Goal: Information Seeking & Learning: Learn about a topic

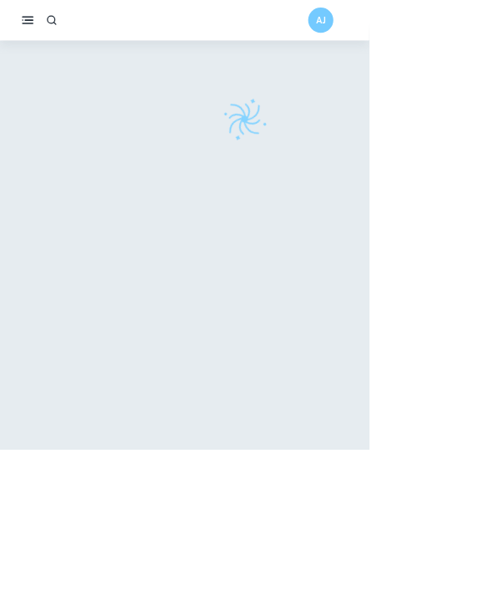
click at [310, 90] on div at bounding box center [324, 334] width 649 height 560
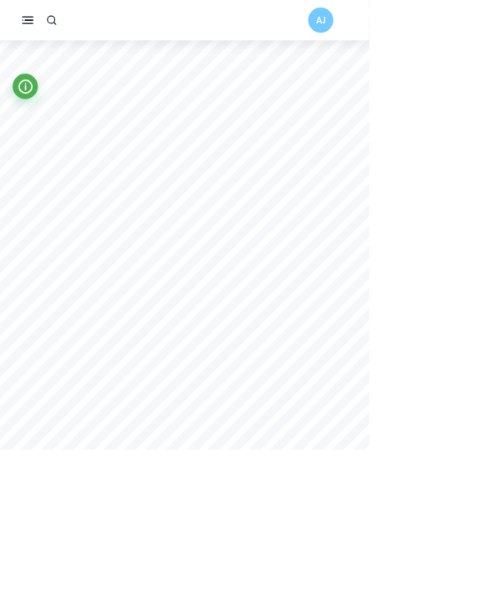
scroll to position [1230, 0]
